Goal: Information Seeking & Learning: Learn about a topic

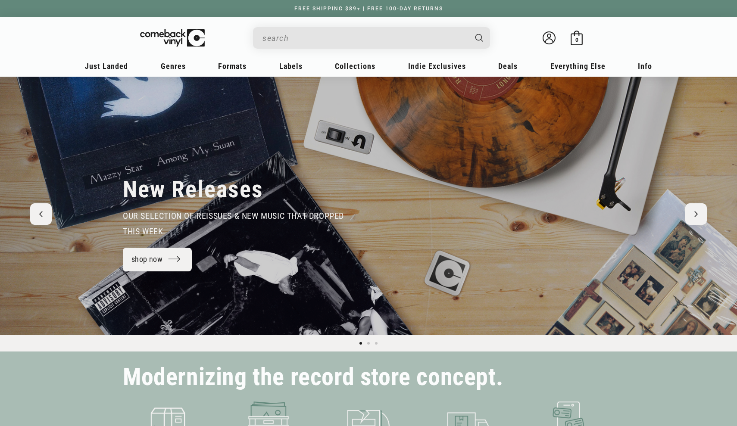
click at [300, 37] on input "Search" at bounding box center [365, 38] width 204 height 18
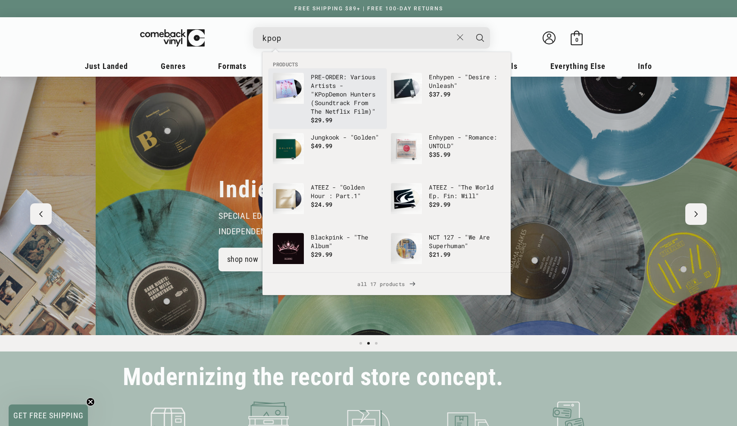
scroll to position [0, 737]
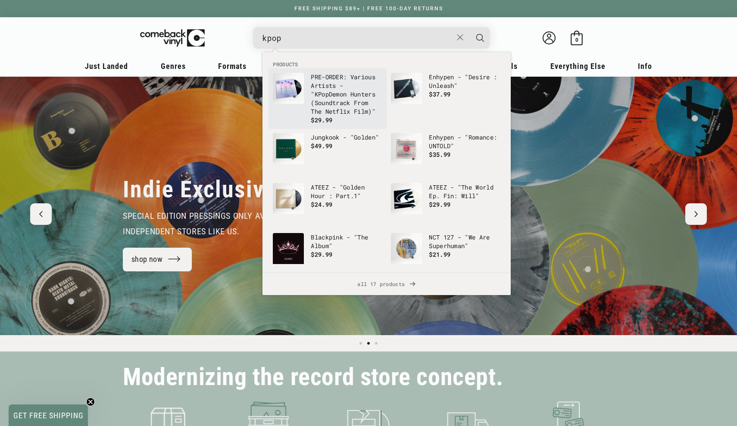
type input "kpop"
click at [342, 106] on p "PRE-ORDER: Various Artists - " KPop Demon Hunters (Soundtrack From The Netflix …" at bounding box center [347, 94] width 72 height 43
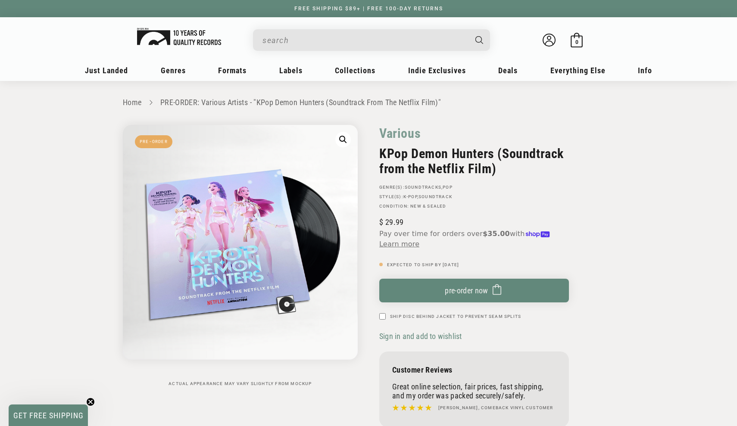
click at [188, 37] on img at bounding box center [179, 36] width 84 height 17
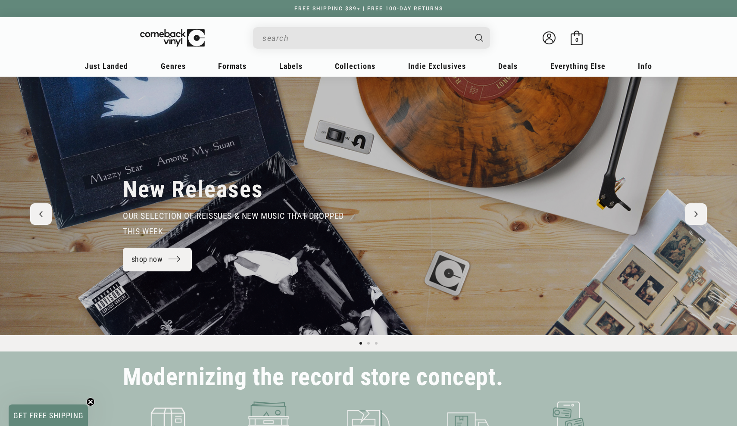
click at [338, 37] on input "When autocomplete results are available use up and down arrows to review and en…" at bounding box center [365, 38] width 204 height 18
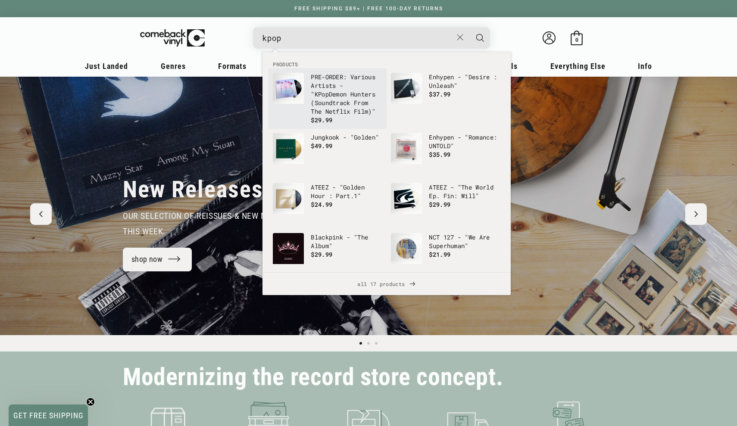
type input "kpop"
click at [351, 97] on p "PRE-ORDER: Various Artists - " KPop Demon Hunters (Soundtrack From The Netflix …" at bounding box center [347, 94] width 72 height 43
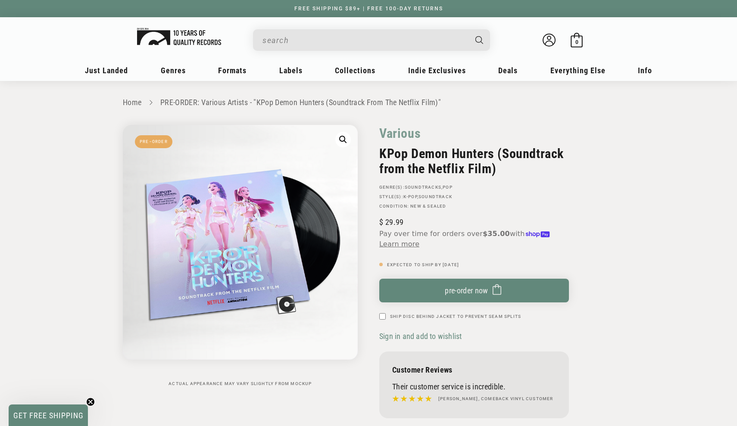
click at [168, 45] on img at bounding box center [172, 38] width 65 height 18
